Goal: Task Accomplishment & Management: Manage account settings

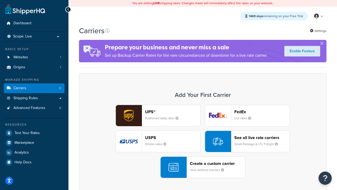
click at [203, 141] on div "UPS® Published daily rates FedEx List rates USPS Online rates See all live rate…" at bounding box center [203, 141] width 237 height 73
click at [262, 112] on header "FedEx" at bounding box center [262, 111] width 55 height 5
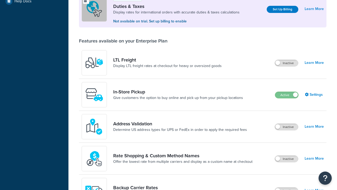
scroll to position [161, 0]
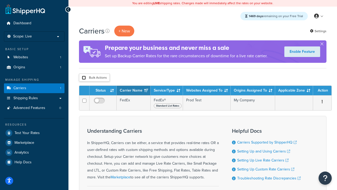
click at [84, 78] on input "checkbox" at bounding box center [84, 78] width 4 height 4
checkbox input "true"
click at [0, 0] on button "Delete" at bounding box center [0, 0] width 0 height 0
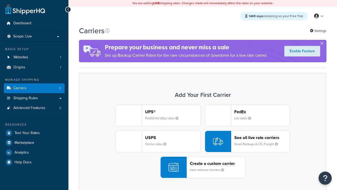
click at [203, 141] on div "UPS® Published daily rates FedEx List rates USPS Online rates See all live rate…" at bounding box center [203, 141] width 237 height 73
click at [262, 112] on header "FedEx" at bounding box center [262, 111] width 55 height 5
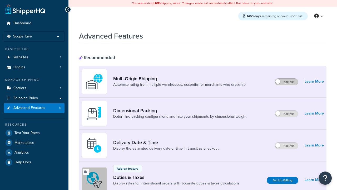
click at [287, 82] on label "Inactive" at bounding box center [286, 82] width 23 height 6
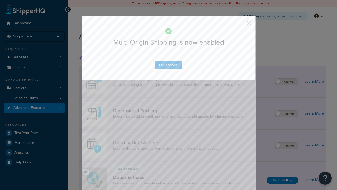
click at [241, 24] on button "button" at bounding box center [241, 24] width 1 height 1
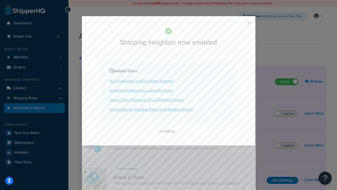
scroll to position [330, 0]
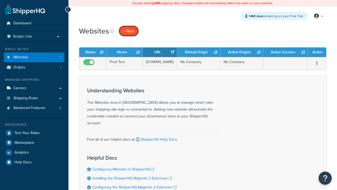
click at [129, 31] on span "+ New" at bounding box center [129, 31] width 12 height 6
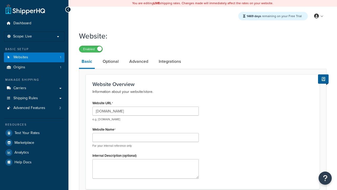
type input "[DOMAIN_NAME]"
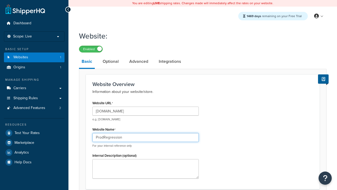
type input "ProdRegression"
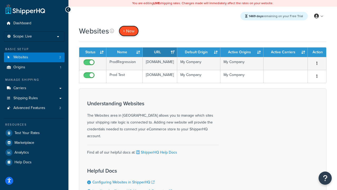
click at [129, 31] on span "+ New" at bounding box center [129, 31] width 12 height 6
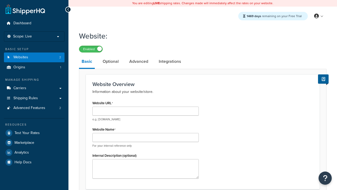
click at [87, 62] on link "Basic" at bounding box center [87, 62] width 16 height 14
click at [111, 62] on link "Optional" at bounding box center [110, 61] width 21 height 13
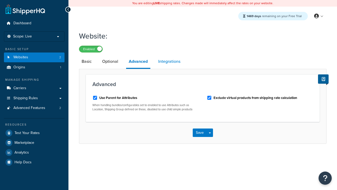
click at [170, 62] on link "Integrations" at bounding box center [169, 61] width 27 height 13
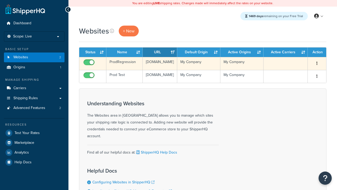
click at [317, 64] on icon "button" at bounding box center [317, 63] width 1 height 4
click at [0, 0] on link "Edit" at bounding box center [0, 0] width 0 height 0
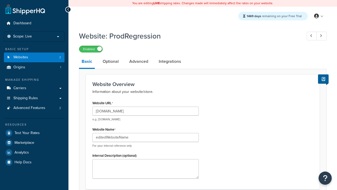
type input "editedWebsiteName"
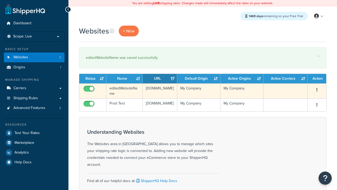
click at [317, 90] on icon "button" at bounding box center [317, 90] width 1 height 4
click at [0, 0] on link "Duplicate" at bounding box center [0, 0] width 0 height 0
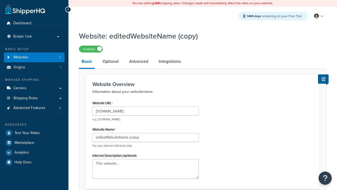
scroll to position [181, 0]
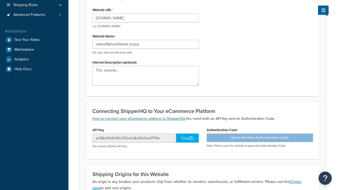
type input "[DOMAIN_NAME]"
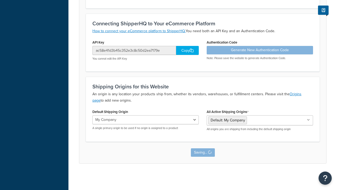
scroll to position [0, 0]
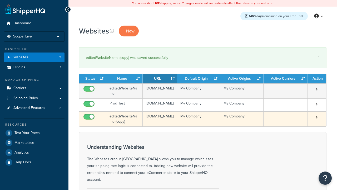
click at [317, 119] on icon "button" at bounding box center [317, 118] width 1 height 4
click at [0, 0] on link "Delete" at bounding box center [0, 0] width 0 height 0
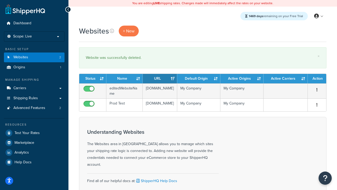
click at [93, 79] on th "Status" at bounding box center [92, 78] width 27 height 9
click at [125, 79] on th "Name" at bounding box center [125, 78] width 36 height 9
click at [160, 79] on th "URL" at bounding box center [160, 78] width 35 height 9
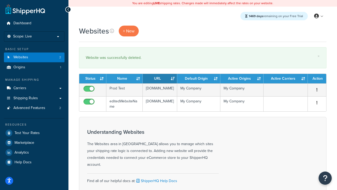
click at [160, 79] on th "URL" at bounding box center [160, 78] width 35 height 9
click at [199, 79] on th "Default Origin" at bounding box center [198, 78] width 43 height 9
click at [242, 79] on th "Active Origins" at bounding box center [242, 78] width 43 height 9
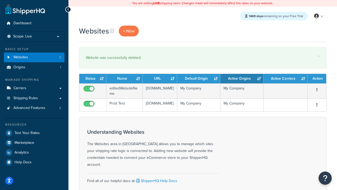
click at [242, 79] on th "Active Origins" at bounding box center [242, 78] width 43 height 9
click at [286, 79] on th "Active Carriers" at bounding box center [286, 78] width 44 height 9
click at [317, 79] on th "Action" at bounding box center [317, 78] width 18 height 9
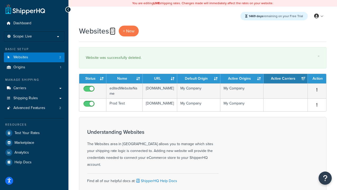
click at [112, 31] on icon at bounding box center [112, 31] width 4 height 4
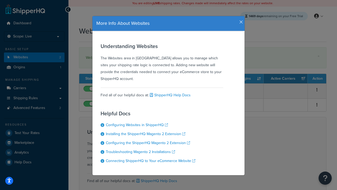
click at [240, 20] on icon "button" at bounding box center [242, 22] width 4 height 5
